Goal: Transaction & Acquisition: Download file/media

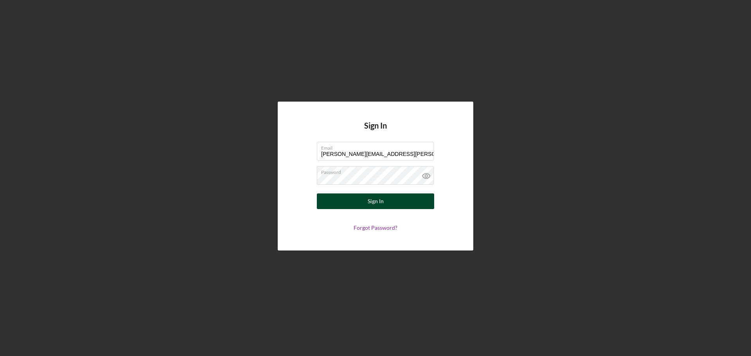
click at [380, 204] on div "Sign In" at bounding box center [376, 202] width 16 height 16
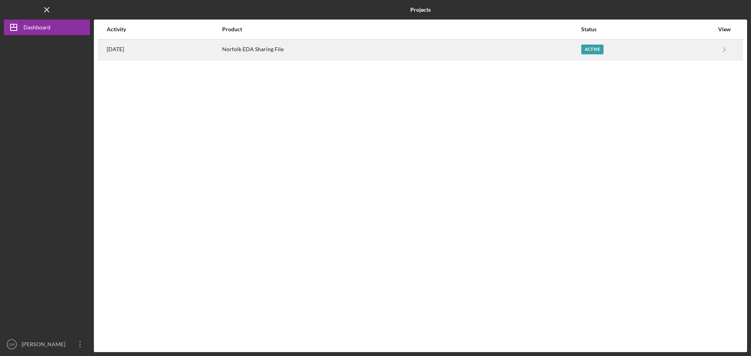
click at [327, 51] on div "Norfolk EDA Sharing File" at bounding box center [401, 50] width 359 height 20
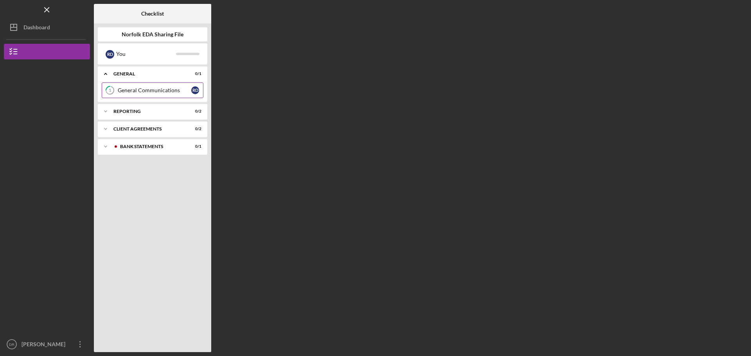
click at [154, 91] on div "General Communications" at bounding box center [155, 90] width 74 height 6
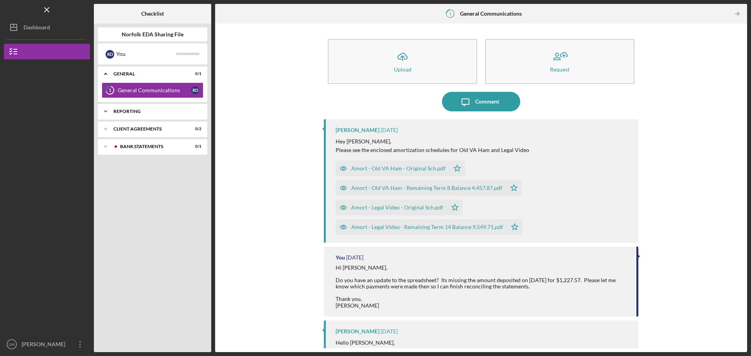
click at [129, 114] on div "Icon/Expander Reporting 0 / 2" at bounding box center [152, 112] width 109 height 16
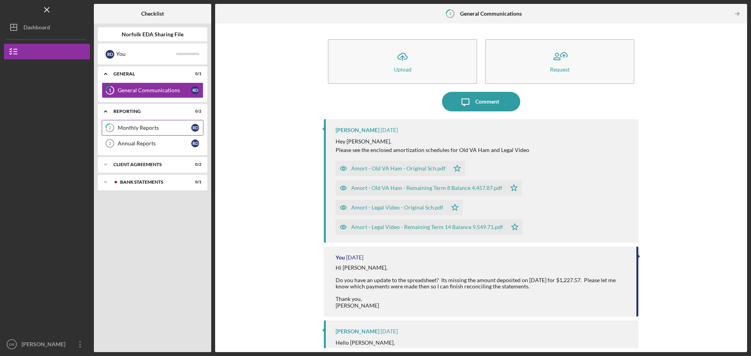
click at [132, 128] on div "Monthly Reports" at bounding box center [155, 128] width 74 height 6
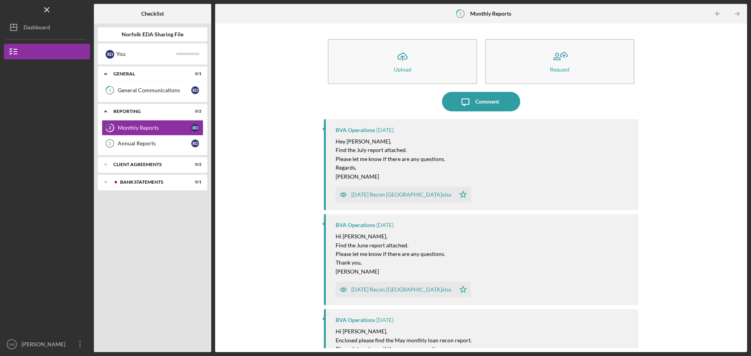
click at [384, 192] on div "[DATE] Recon [GEOGRAPHIC_DATA]xlsx" at bounding box center [401, 195] width 100 height 6
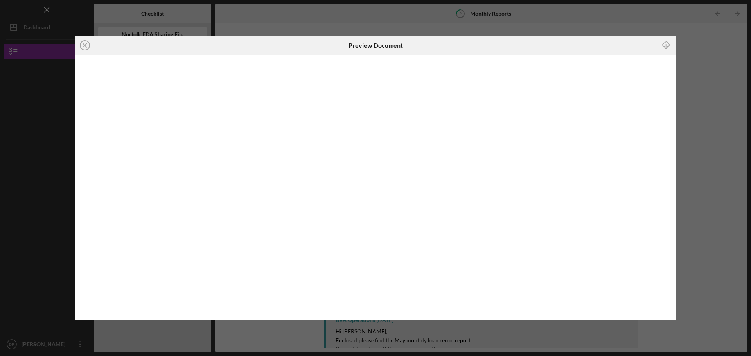
click at [663, 45] on icon "Icon/Download" at bounding box center [666, 46] width 18 height 18
click at [83, 45] on icon "Icon/Close" at bounding box center [85, 46] width 20 height 20
